Goal: Transaction & Acquisition: Purchase product/service

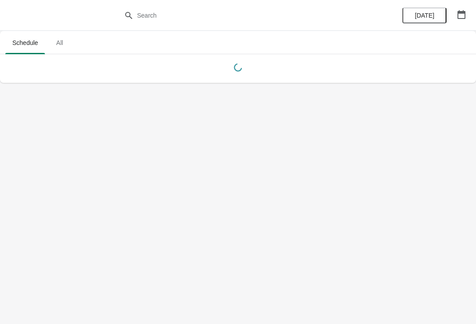
click at [469, 15] on button "button" at bounding box center [462, 15] width 16 height 16
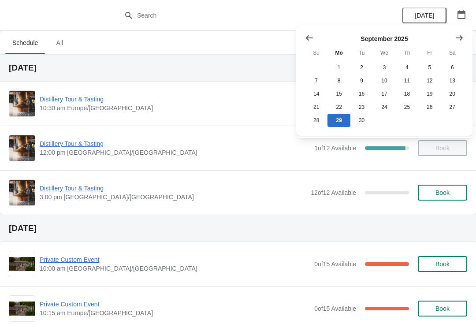
click at [467, 37] on button "Show next month, October 2025" at bounding box center [460, 38] width 16 height 16
click at [322, 127] on button "26" at bounding box center [316, 120] width 22 height 13
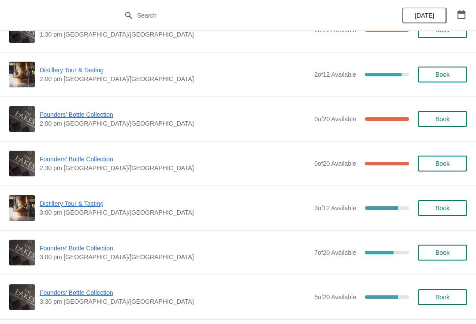
scroll to position [567, 0]
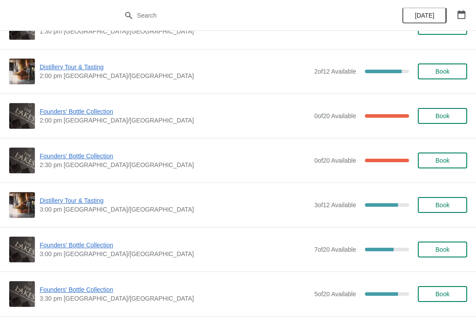
click at [454, 295] on span "Book" at bounding box center [443, 294] width 34 height 7
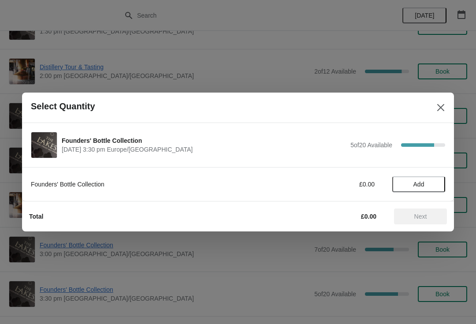
click at [426, 186] on span "Add" at bounding box center [419, 184] width 37 height 7
click at [420, 224] on button "Next" at bounding box center [420, 217] width 53 height 16
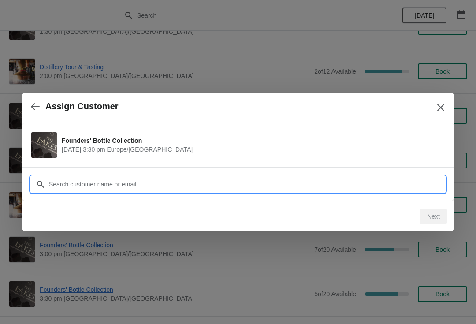
click at [132, 186] on input "Customer" at bounding box center [247, 184] width 397 height 16
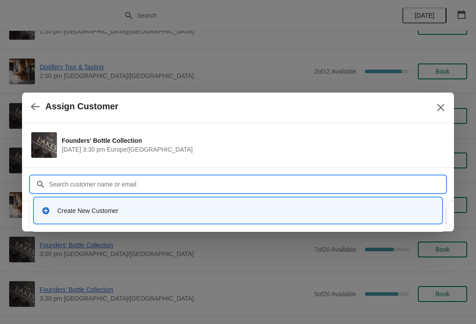
click at [126, 222] on div "Create New Customer" at bounding box center [238, 210] width 408 height 25
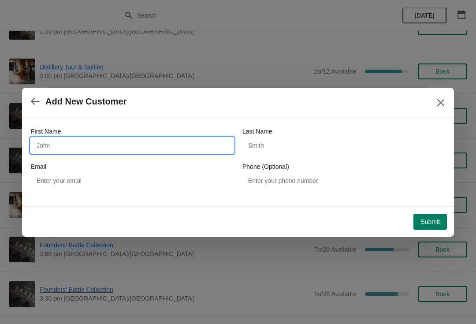
click at [79, 151] on input "First Name" at bounding box center [132, 146] width 203 height 16
type input "Neil"
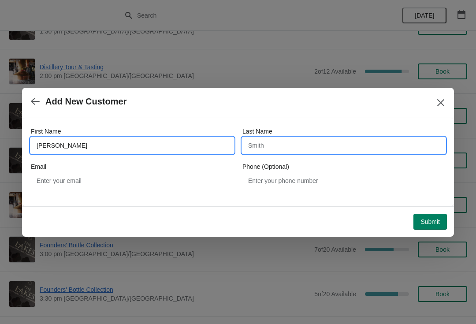
click at [319, 149] on input "Last Name" at bounding box center [344, 146] width 203 height 16
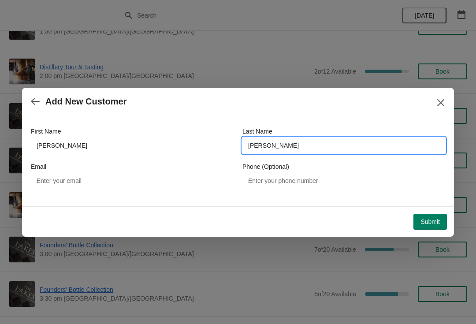
type input "Spencer"
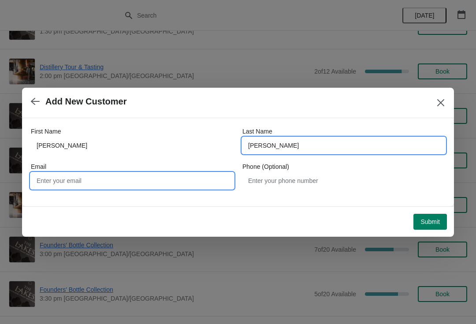
click at [109, 181] on input "Email" at bounding box center [132, 181] width 203 height 16
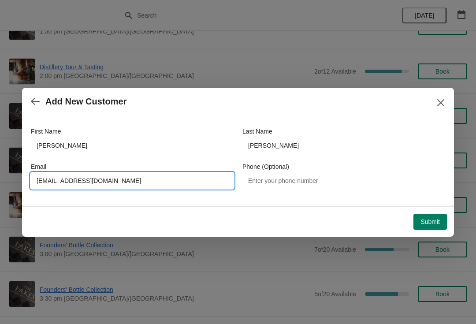
type input "Neilspencer09@gmail.com"
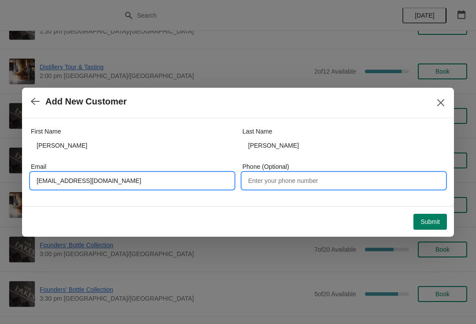
click at [308, 182] on input "Phone (Optional)" at bounding box center [344, 181] width 203 height 16
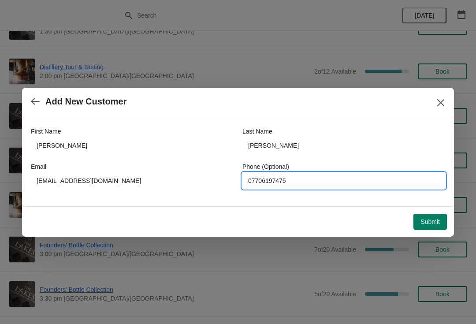
type input "07706197475"
click at [432, 224] on span "Submit" at bounding box center [430, 221] width 19 height 7
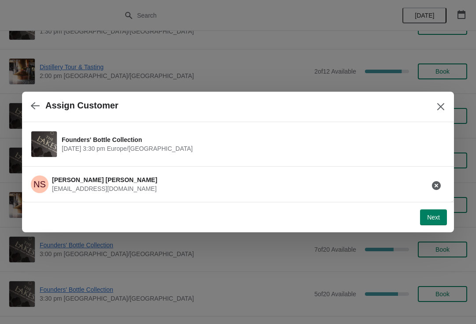
click at [431, 224] on button "Next" at bounding box center [433, 218] width 27 height 16
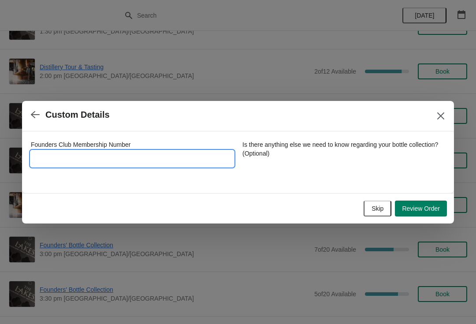
click at [94, 157] on input "Founders Club Membership Number" at bounding box center [132, 159] width 203 height 16
type input "3732017"
click at [423, 211] on span "Review Order" at bounding box center [421, 208] width 38 height 7
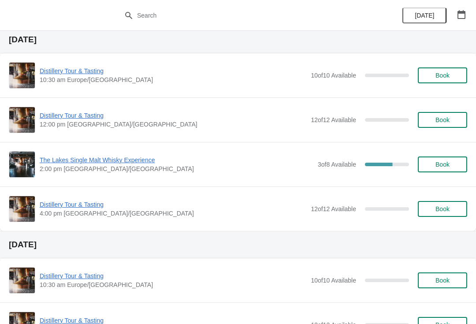
scroll to position [439, 0]
